Goal: Information Seeking & Learning: Learn about a topic

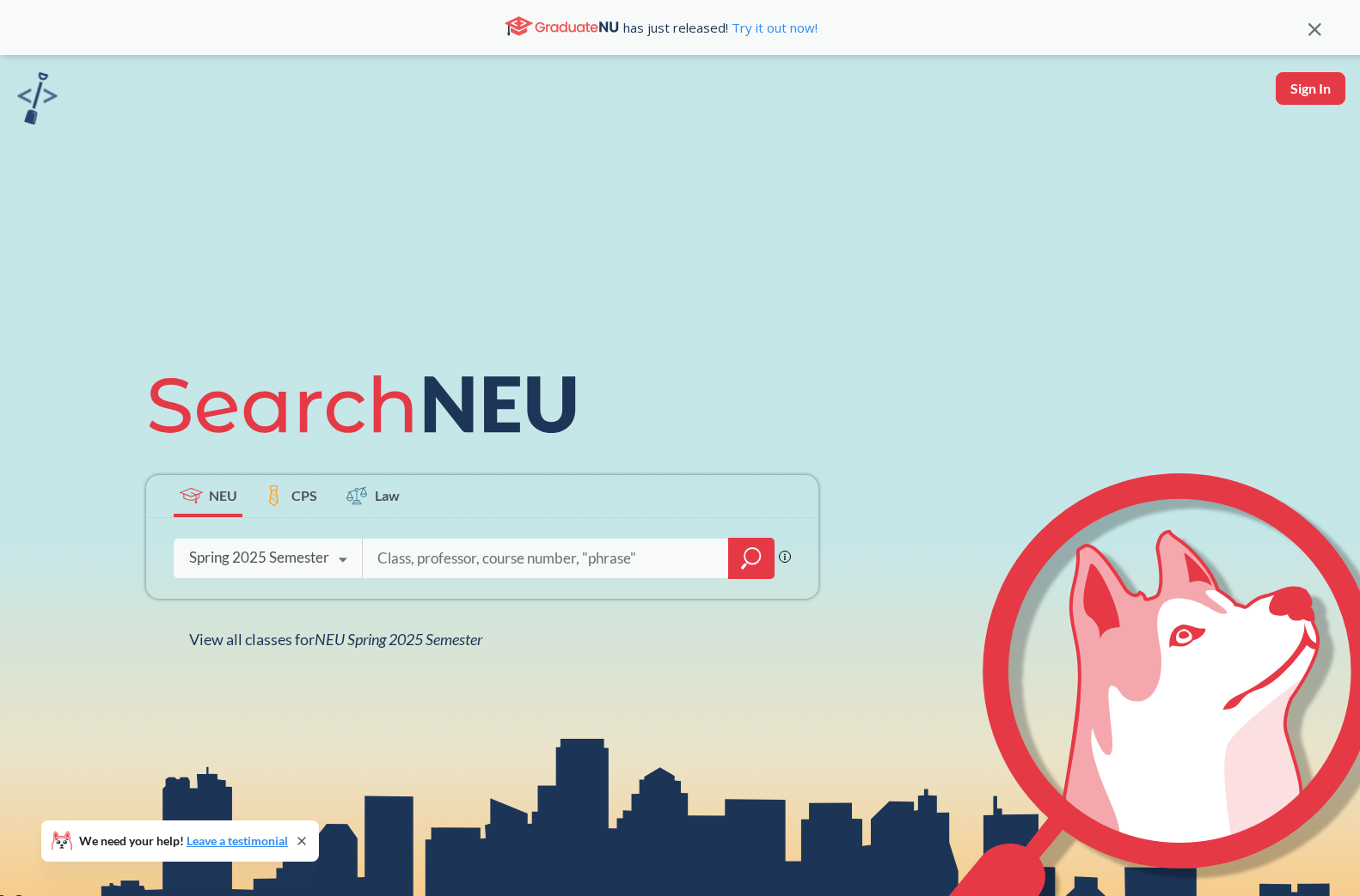
click at [305, 561] on div "Spring 2025 Semester" at bounding box center [259, 557] width 140 height 19
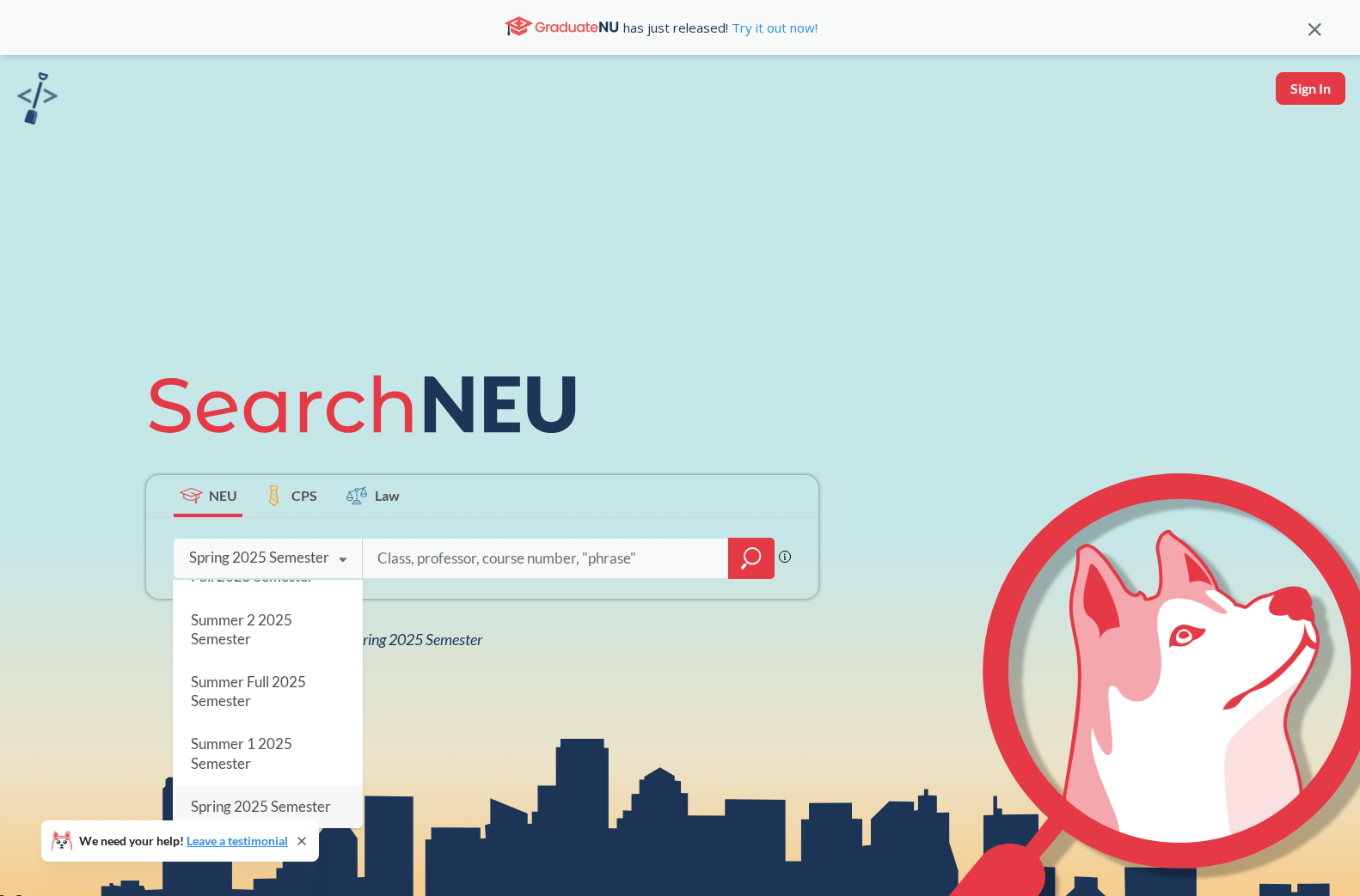
click at [448, 552] on input "search" at bounding box center [546, 559] width 341 height 36
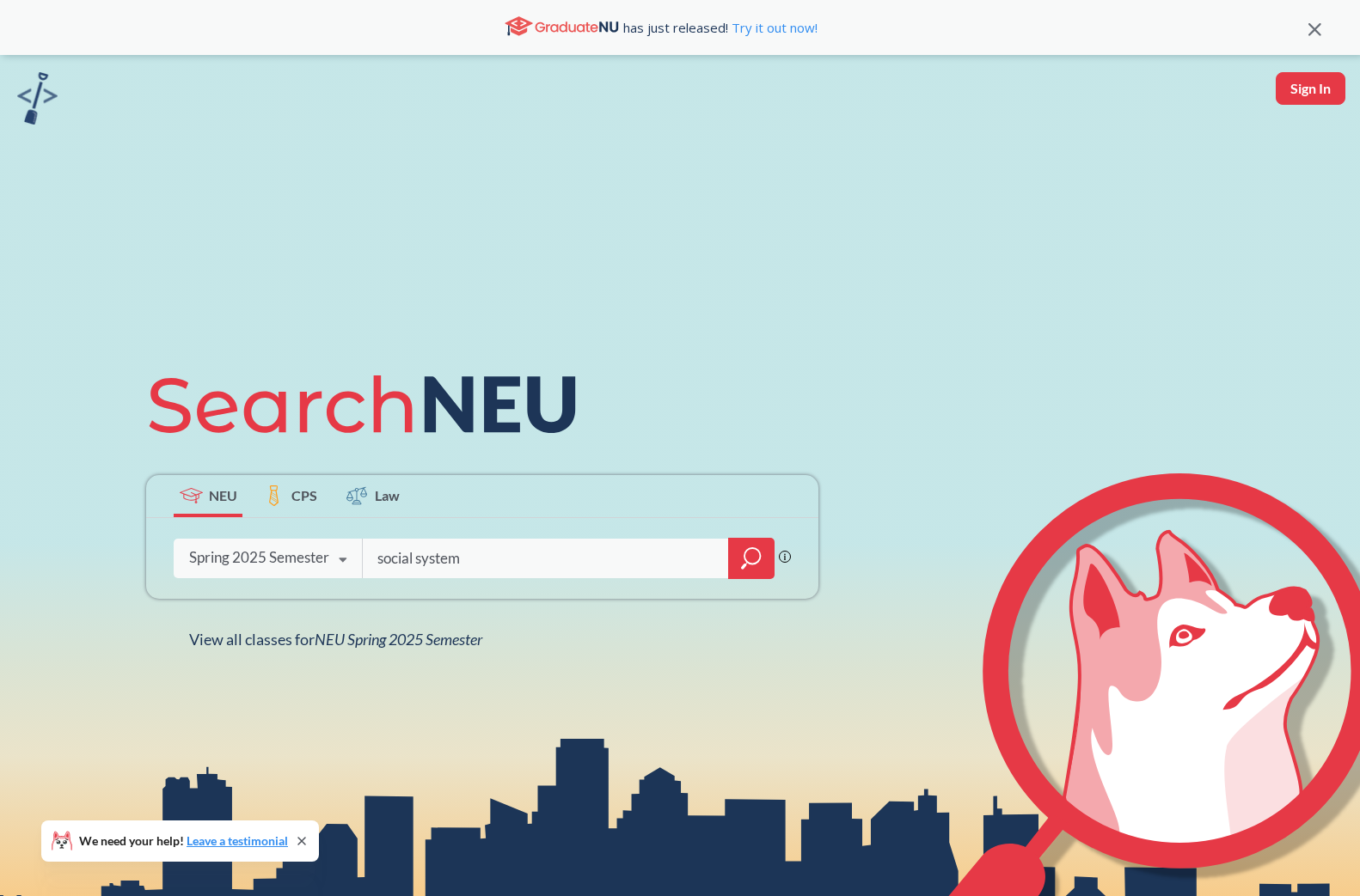
type input "social system"
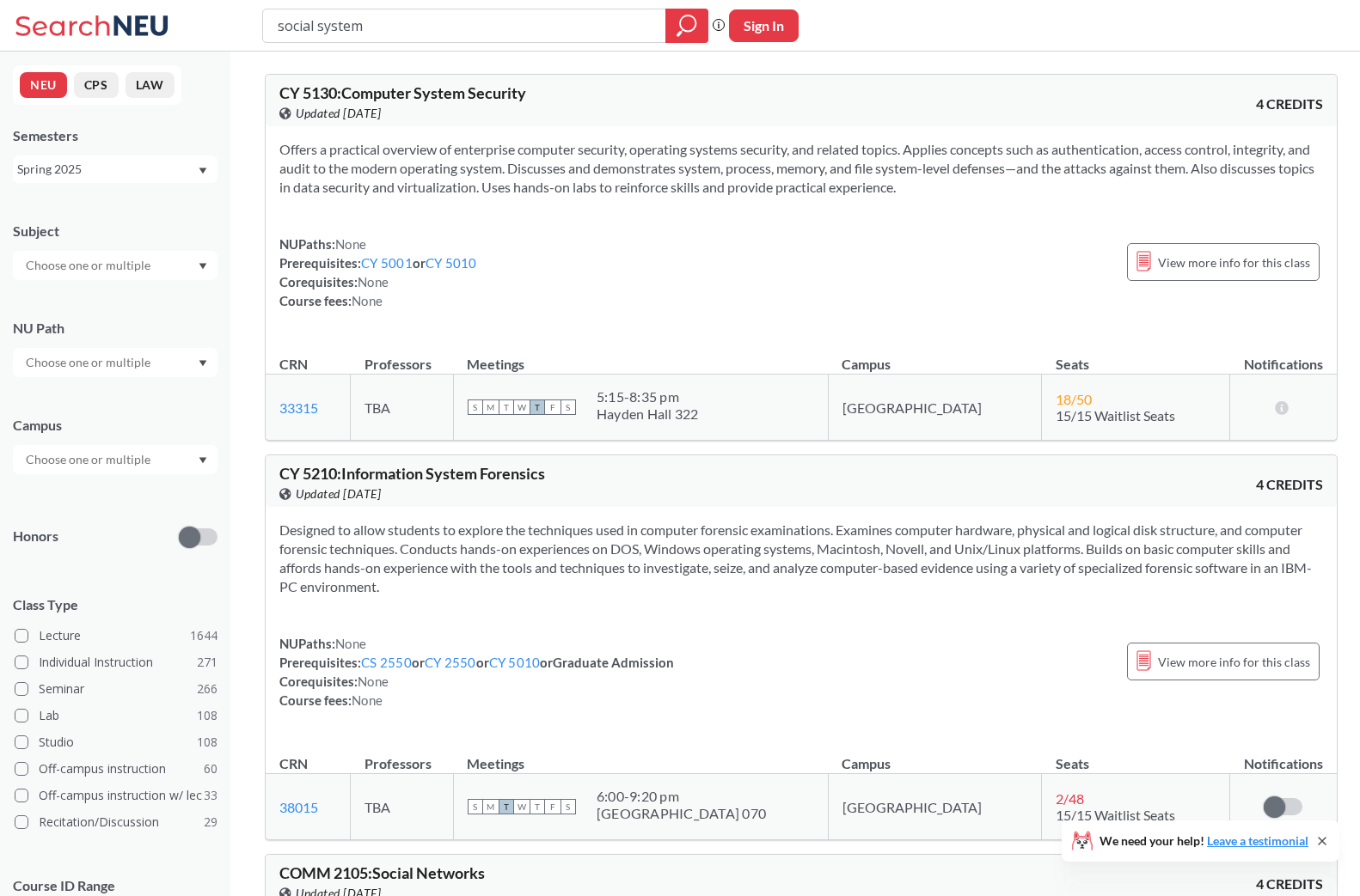
click at [387, 20] on input "social system" at bounding box center [465, 25] width 377 height 29
type input "moira"
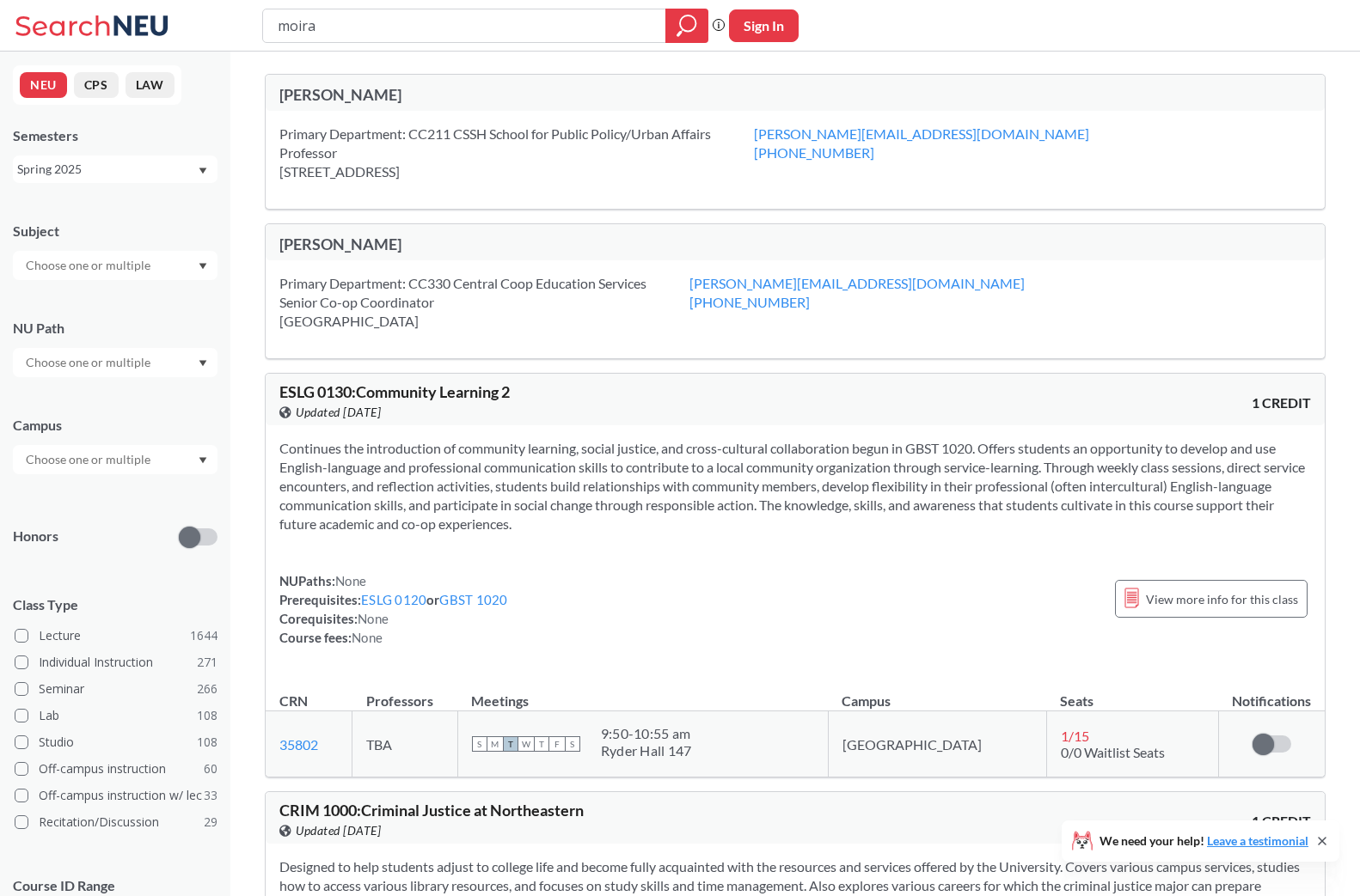
click at [349, 95] on div "[PERSON_NAME]" at bounding box center [536, 94] width 516 height 19
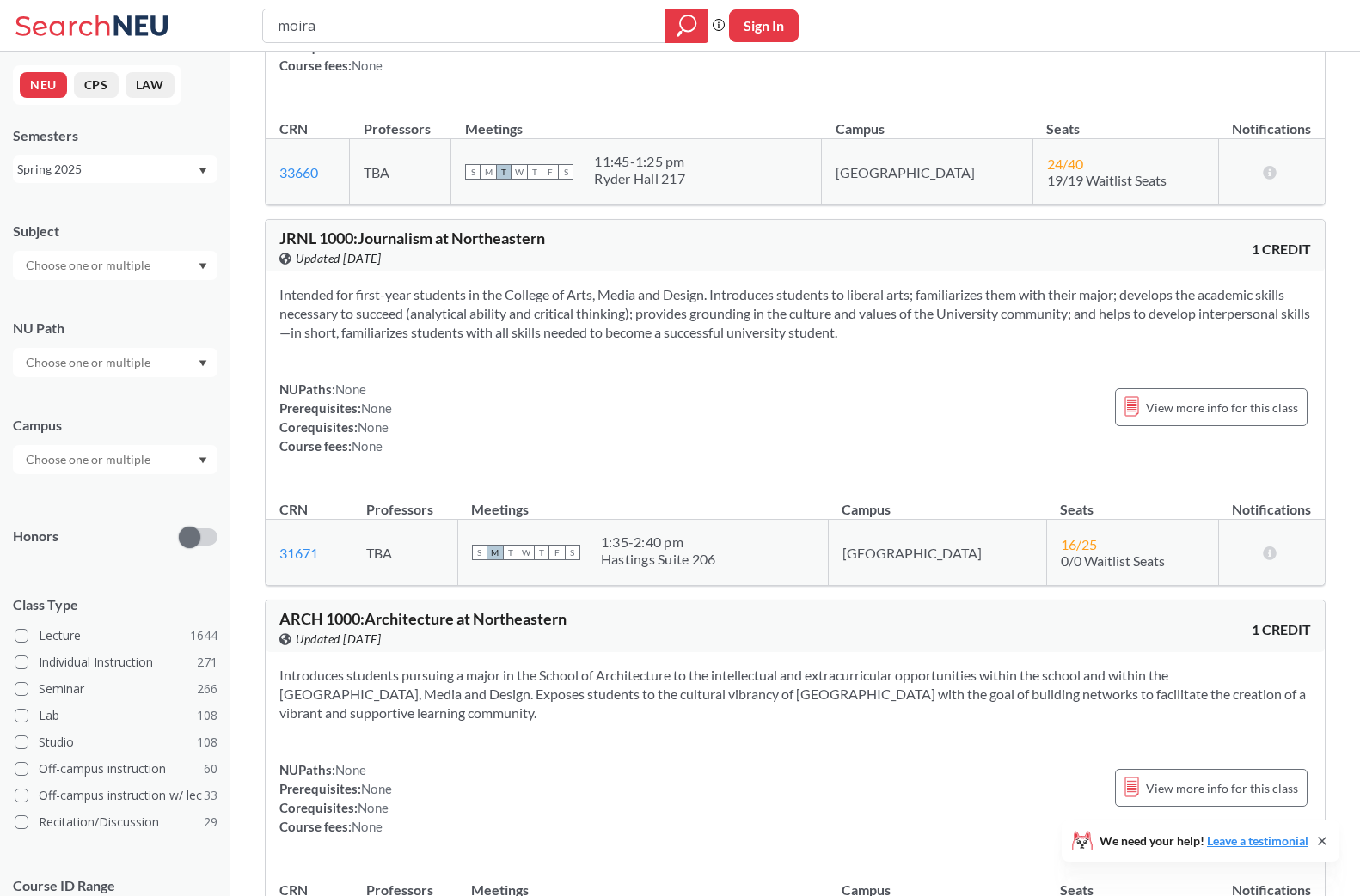
scroll to position [2314, 0]
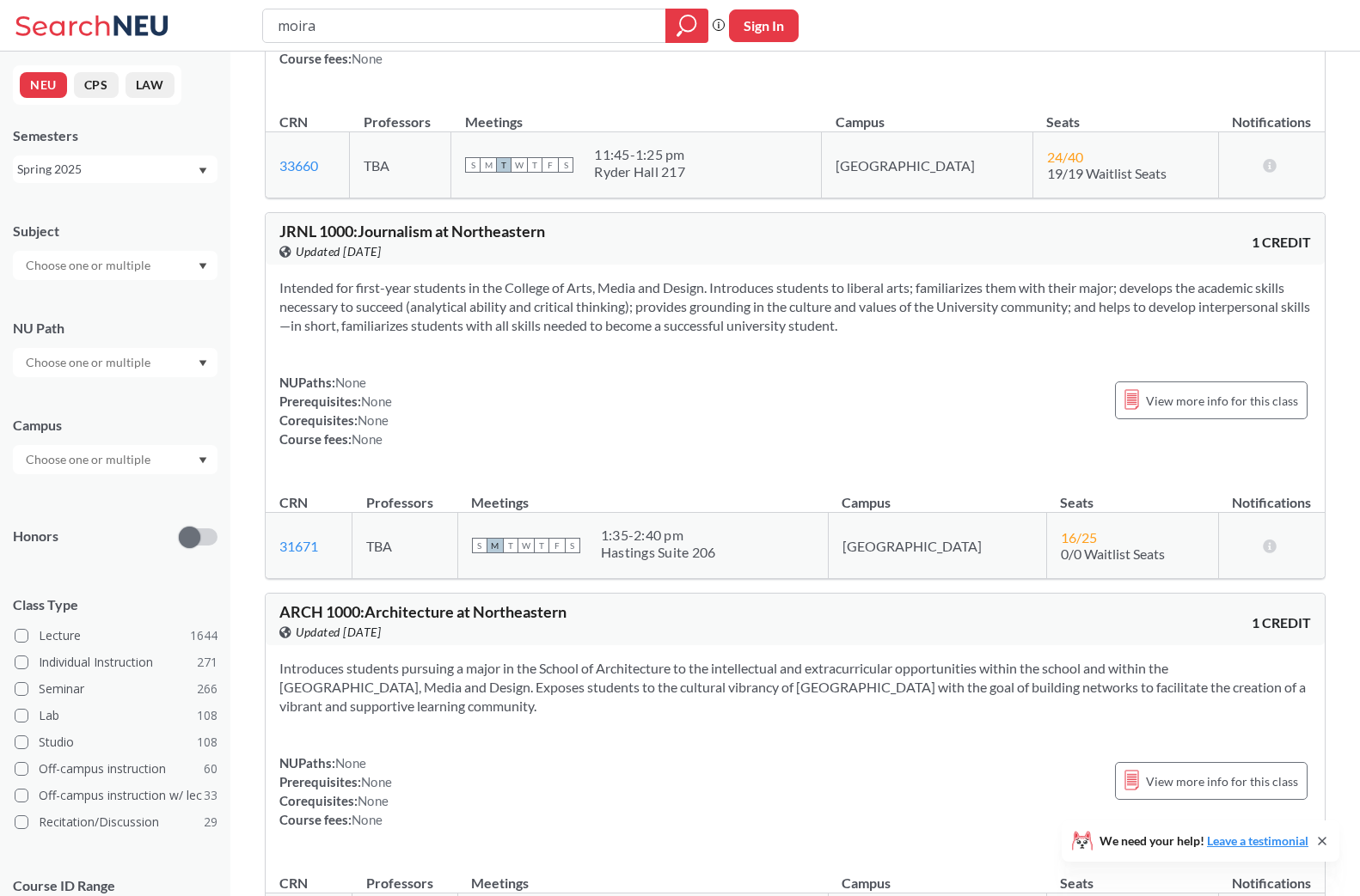
click at [196, 268] on div at bounding box center [115, 265] width 205 height 29
click at [133, 359] on div "INSH ( 18 )" at bounding box center [120, 355] width 194 height 19
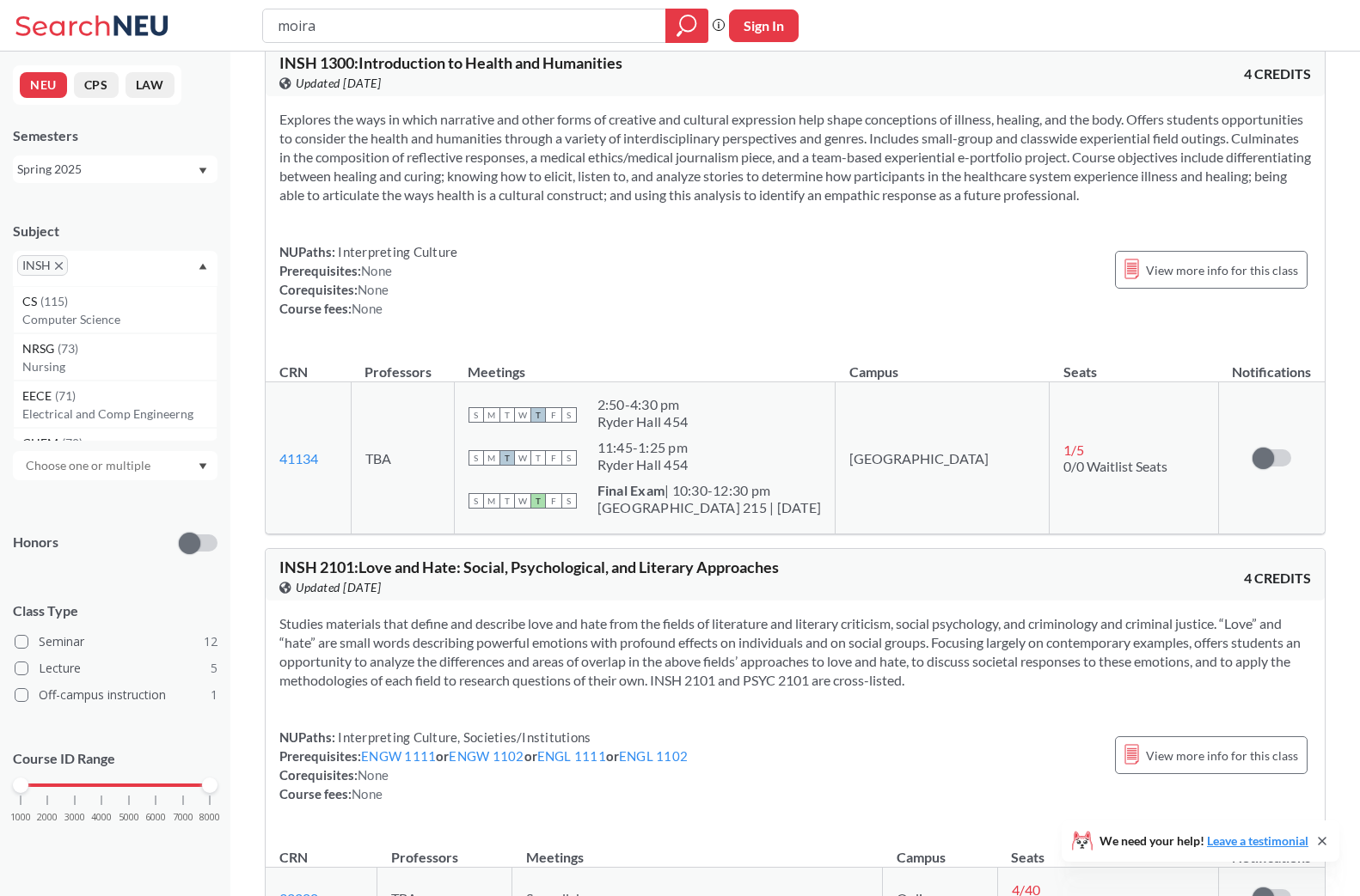
scroll to position [110, 0]
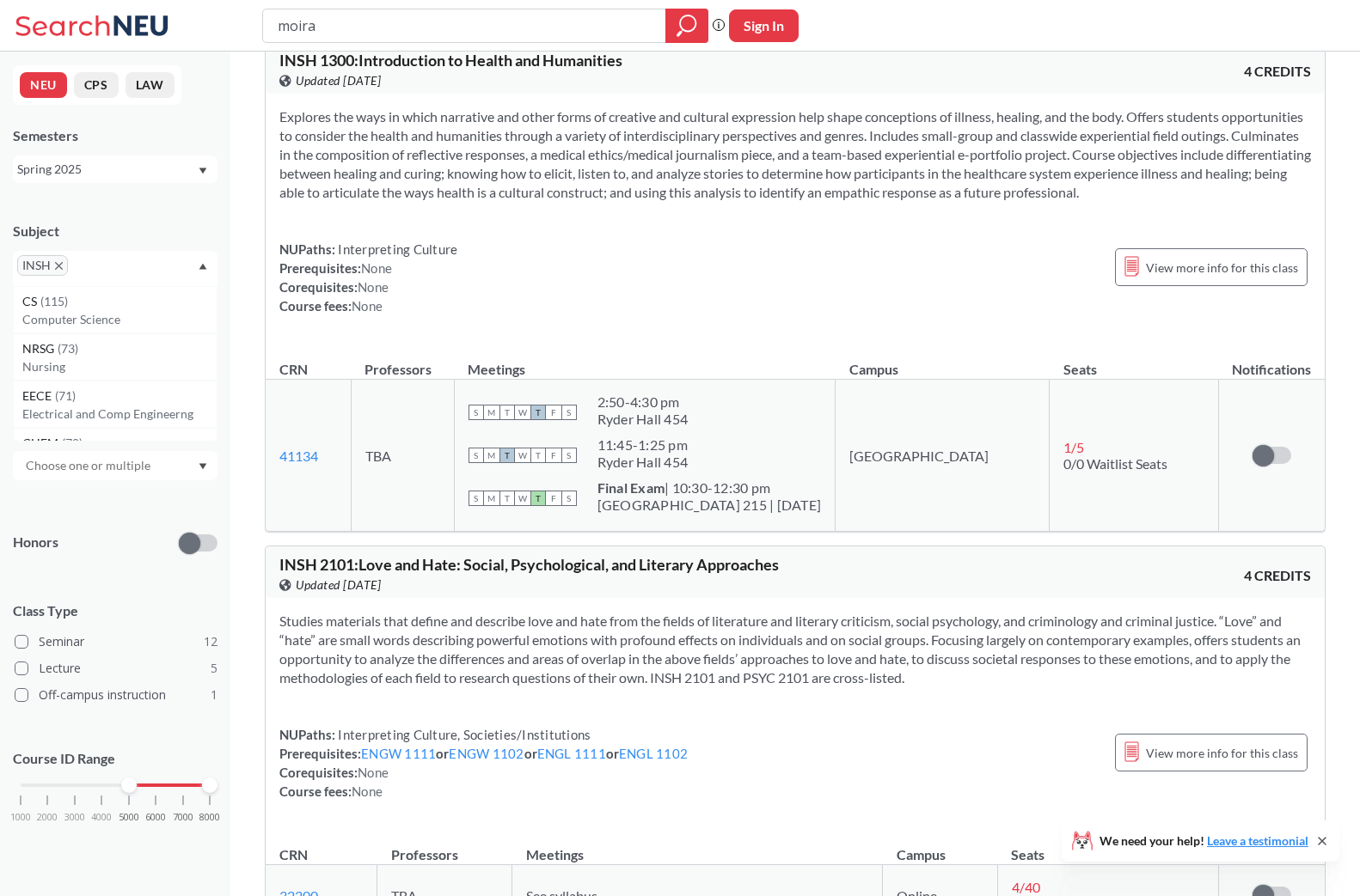
drag, startPoint x: 24, startPoint y: 786, endPoint x: 129, endPoint y: 787, distance: 105.0
click at [129, 787] on div at bounding box center [129, 785] width 15 height 15
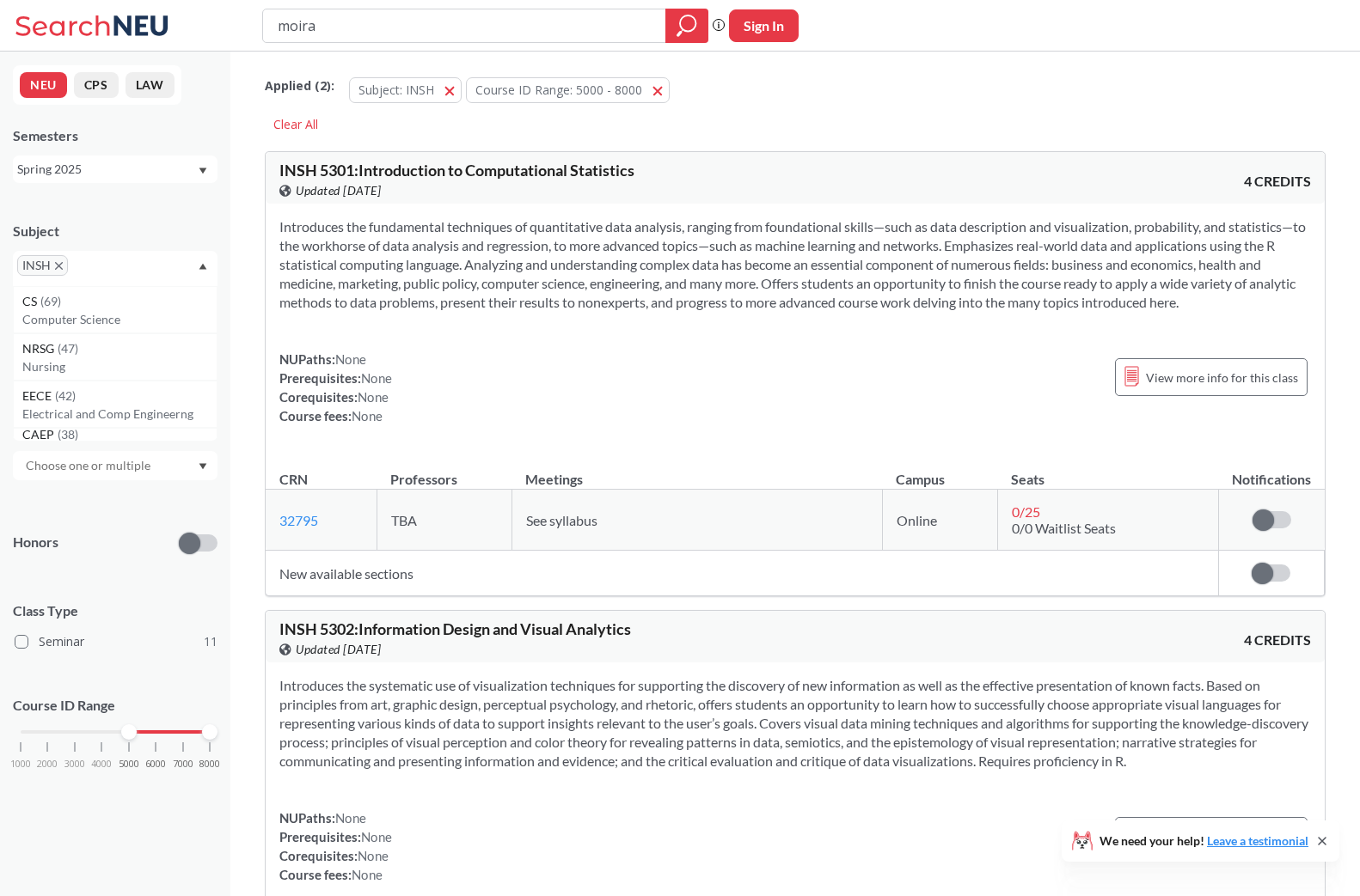
click at [60, 263] on icon "X to remove pill" at bounding box center [59, 265] width 8 height 8
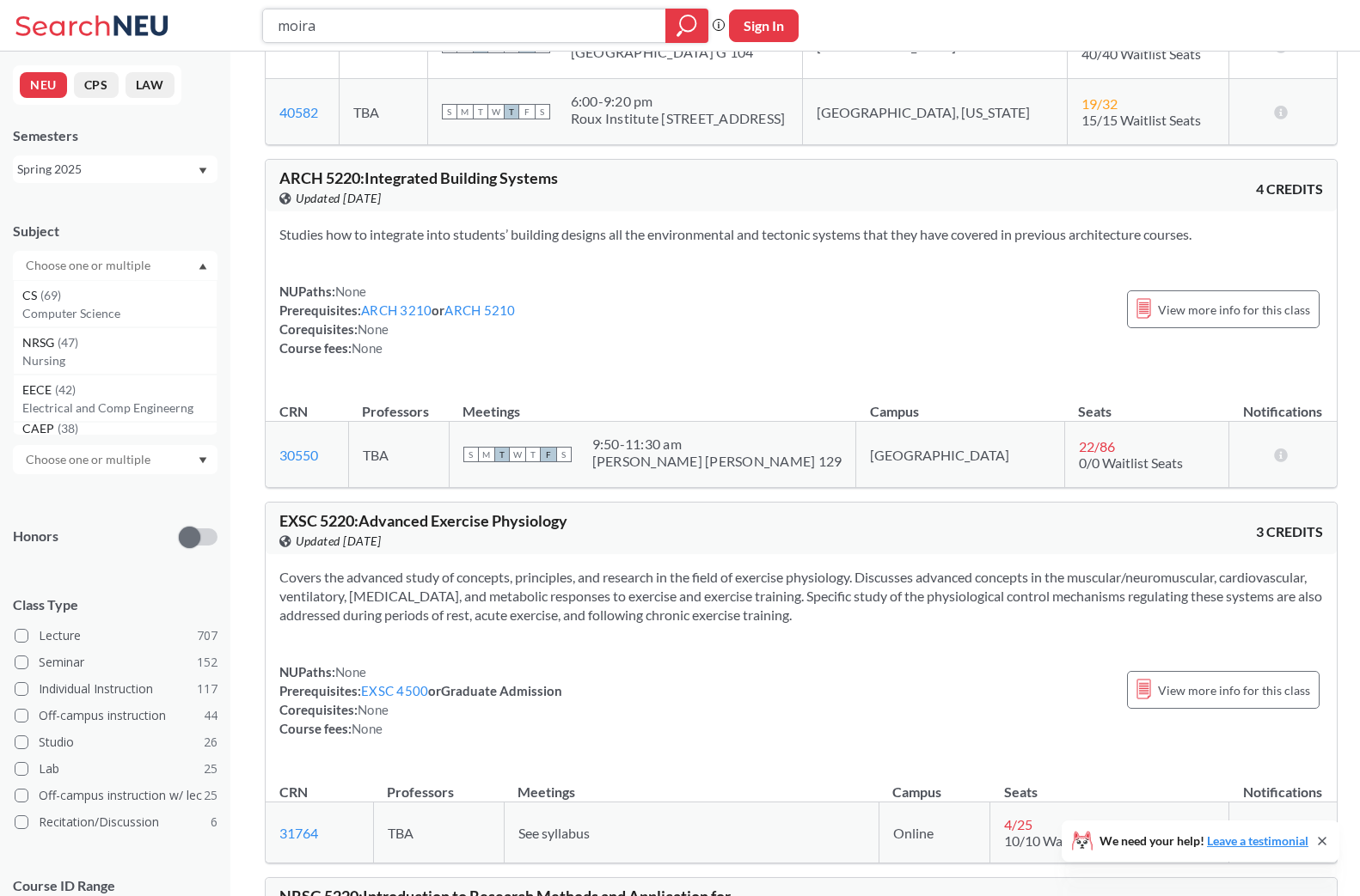
scroll to position [57441, 0]
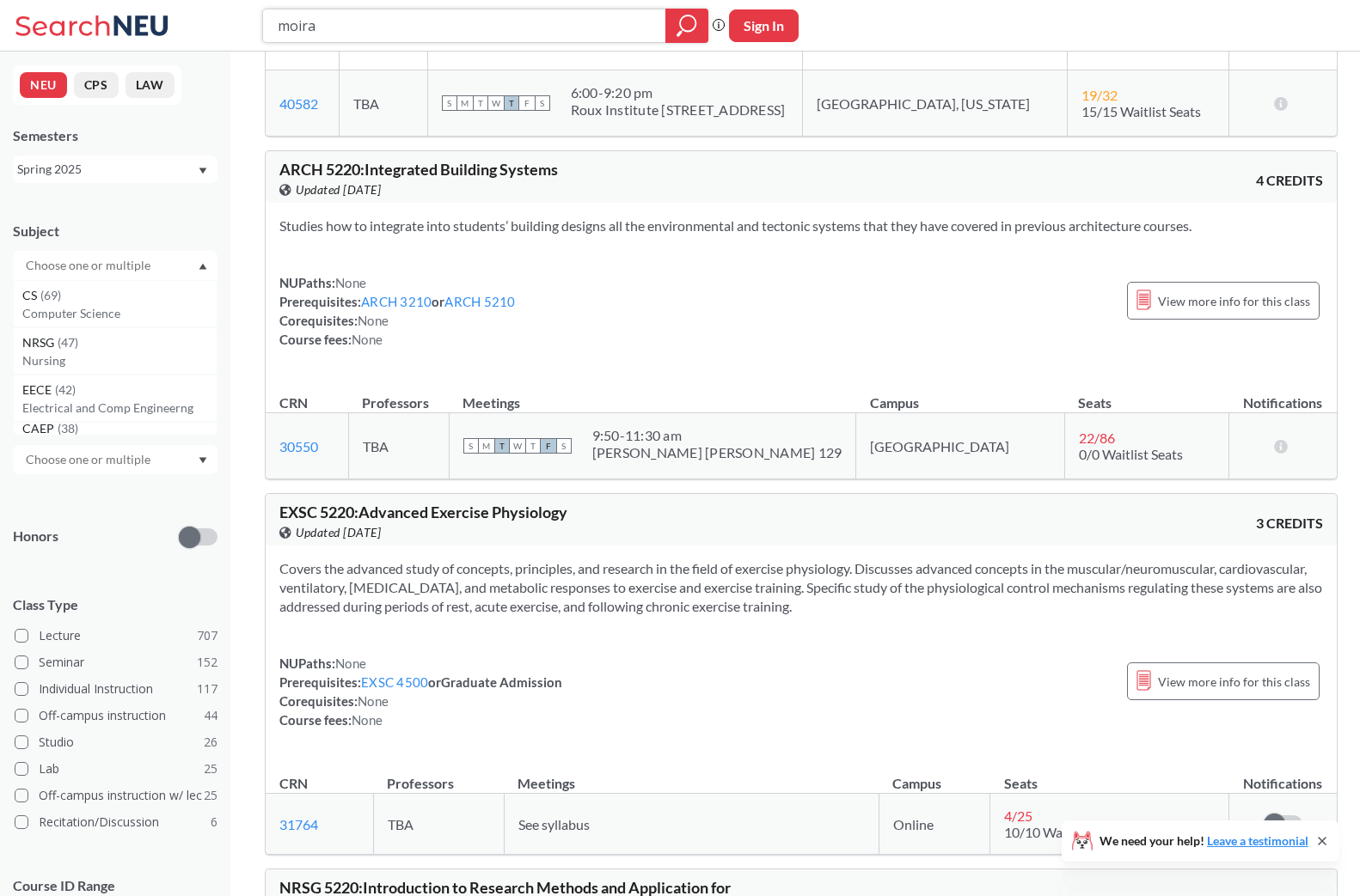
click at [414, 27] on input "moira" at bounding box center [465, 25] width 377 height 29
type input "participatory"
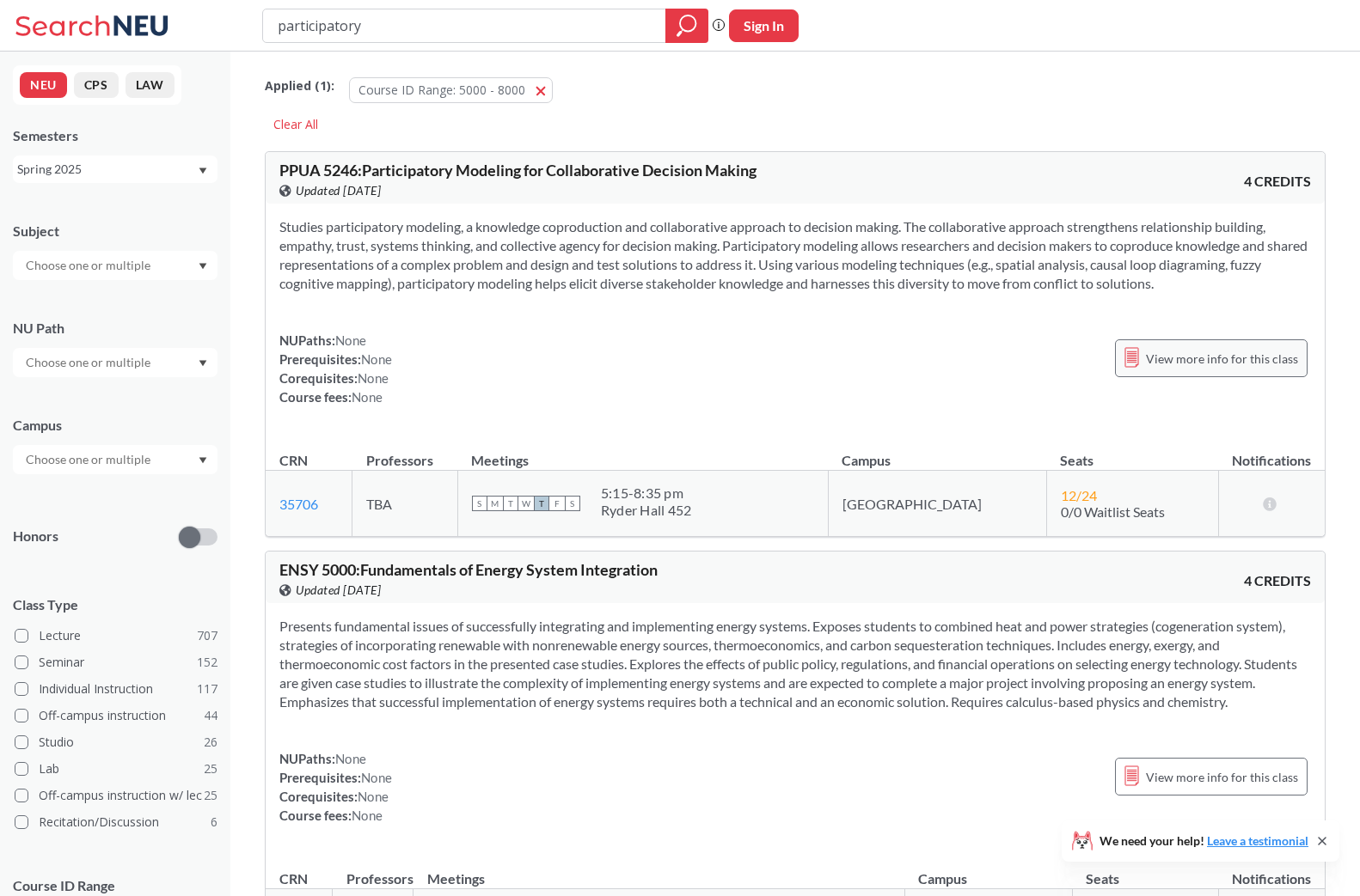
click at [1187, 376] on div "View more info for this class" at bounding box center [1210, 359] width 192 height 38
